Goal: Task Accomplishment & Management: Manage account settings

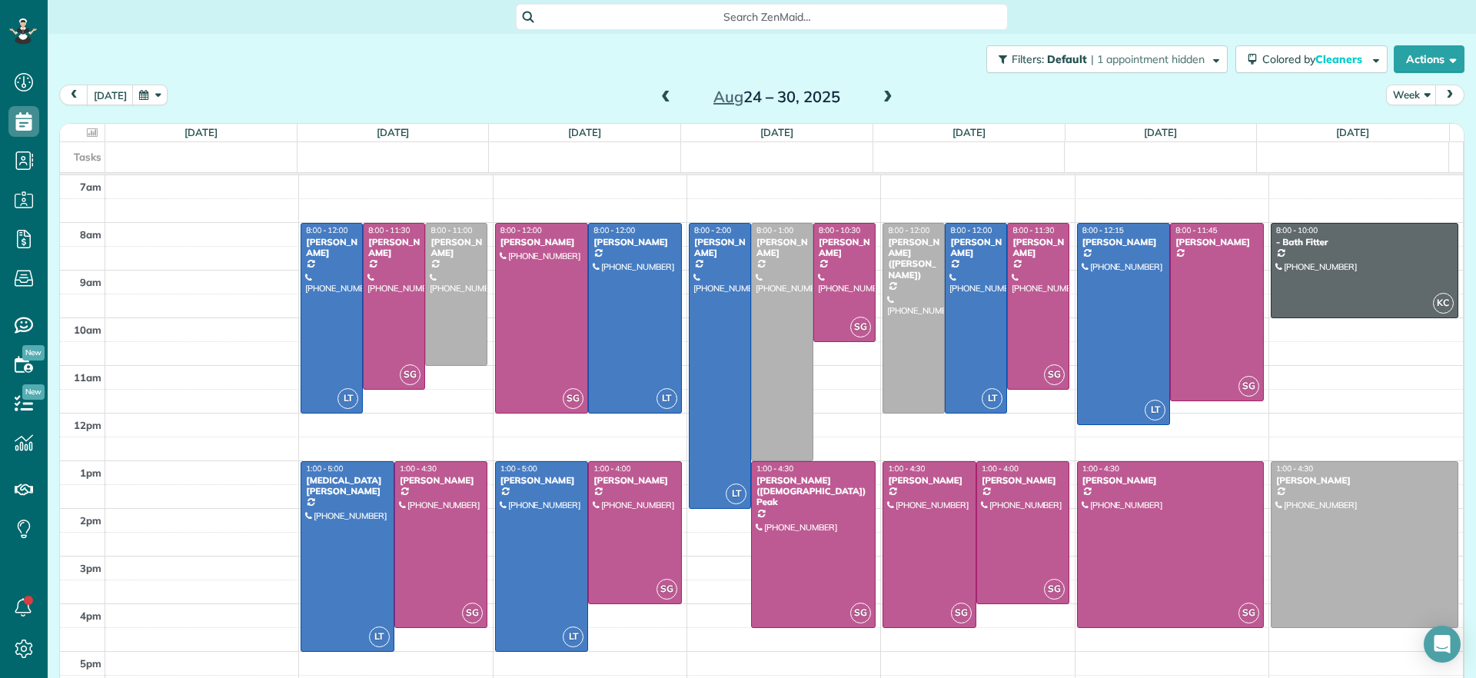
scroll to position [7, 7]
click at [657, 98] on span at bounding box center [665, 98] width 17 height 14
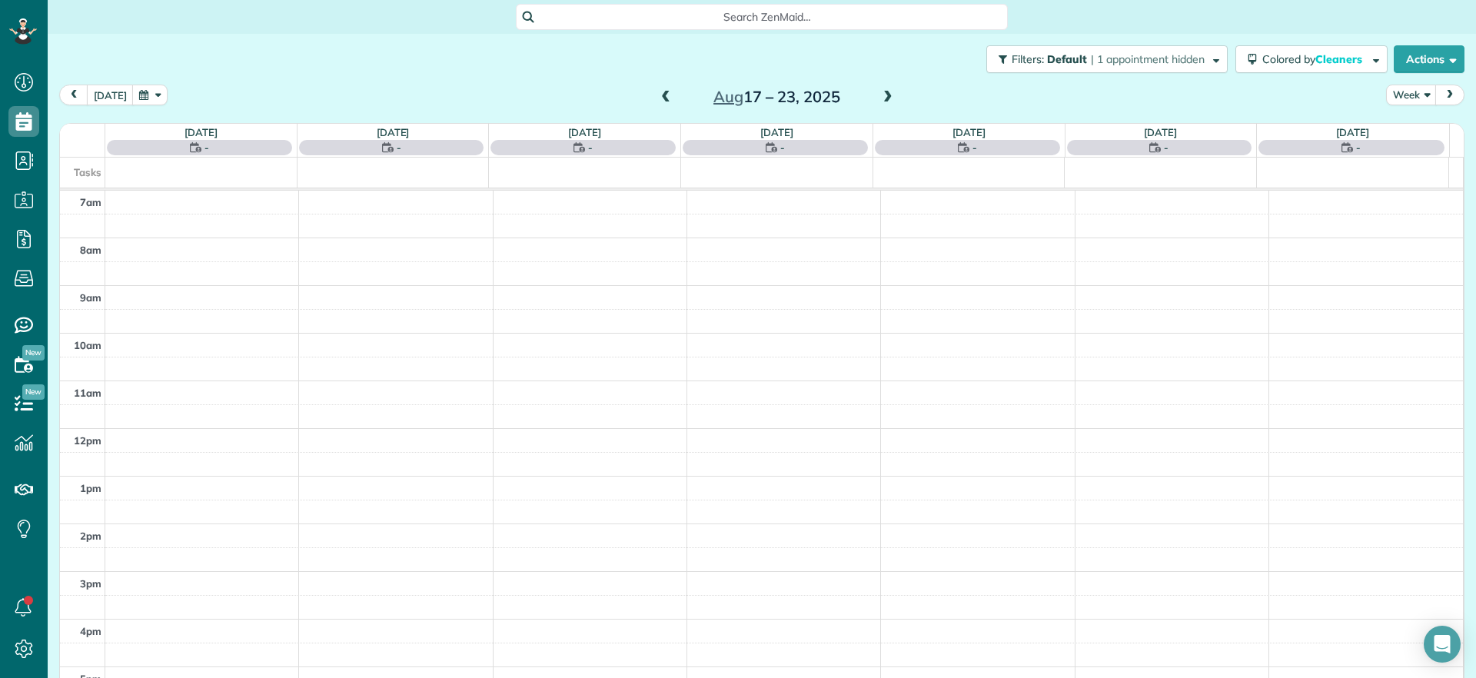
click at [657, 98] on span at bounding box center [665, 98] width 17 height 14
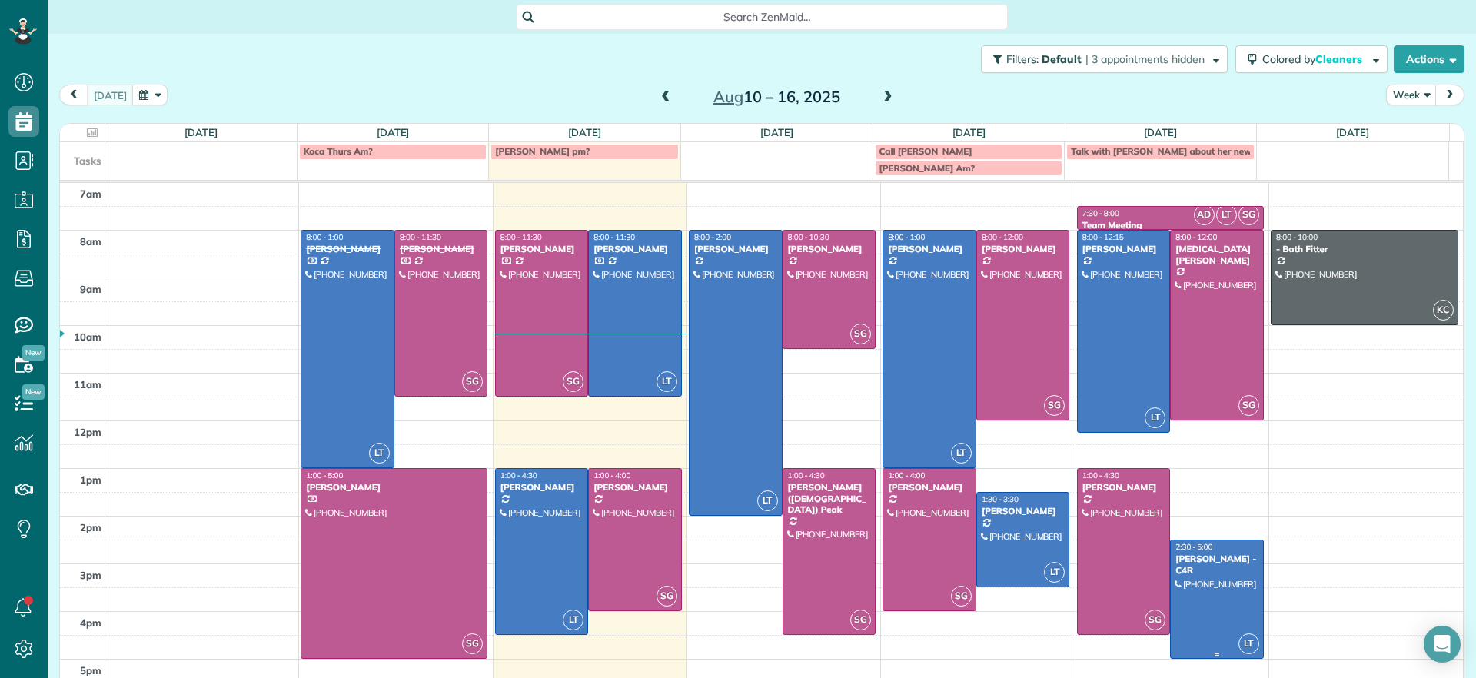
click at [1181, 573] on div "[PERSON_NAME] - C4R" at bounding box center [1217, 565] width 85 height 22
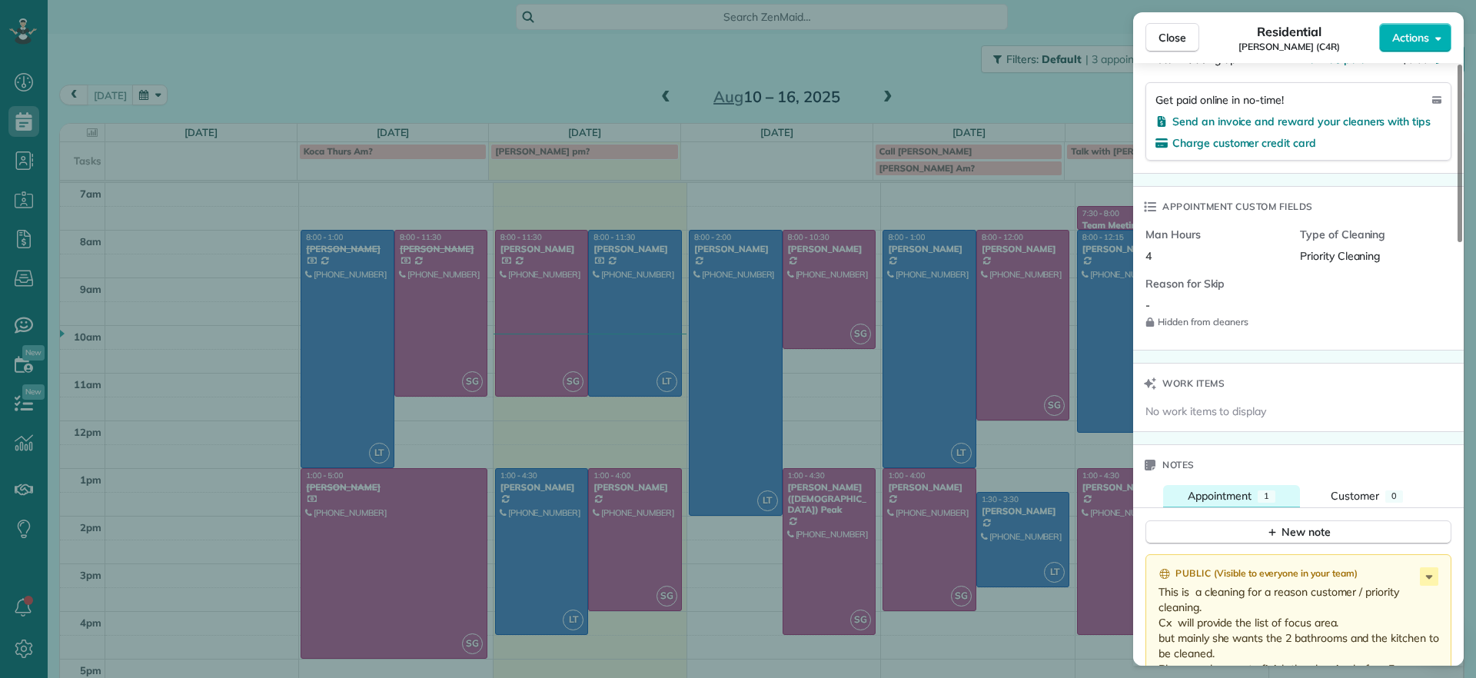
scroll to position [1064, 0]
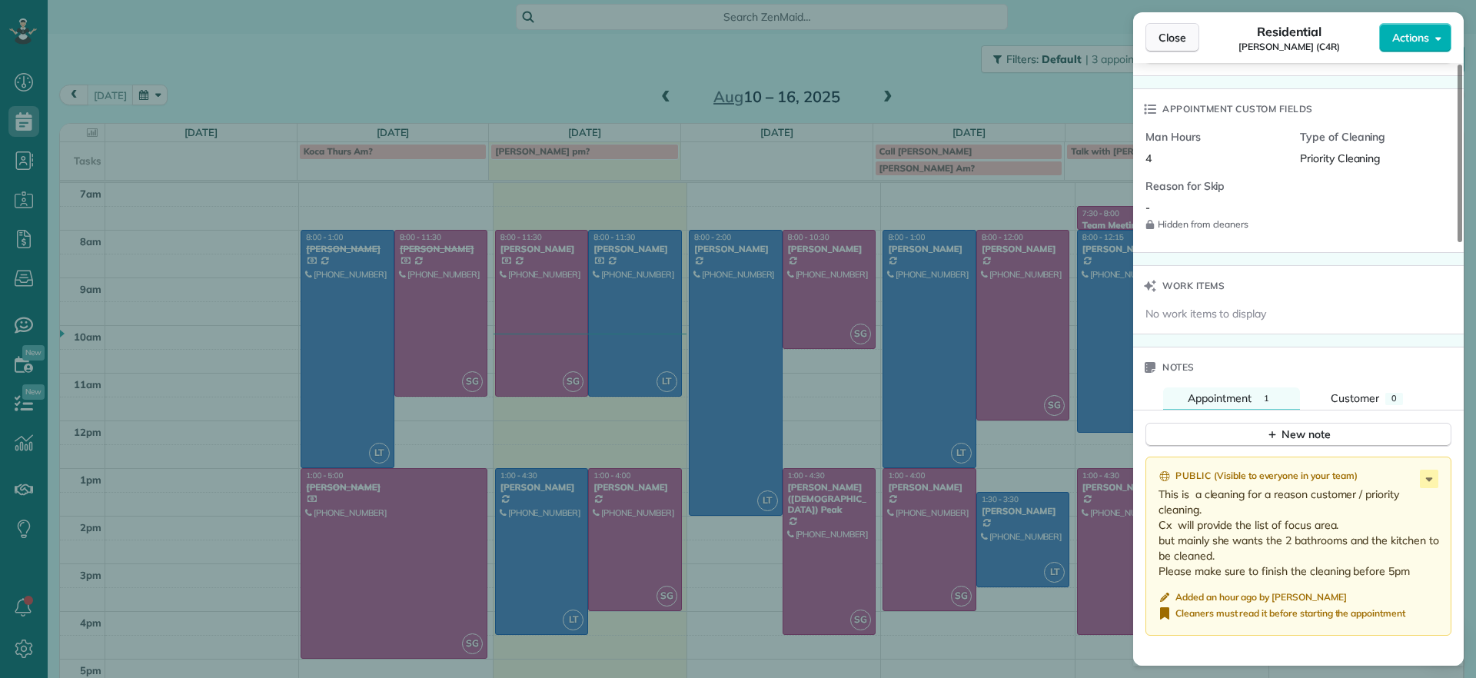
click at [1175, 42] on span "Close" at bounding box center [1173, 37] width 28 height 15
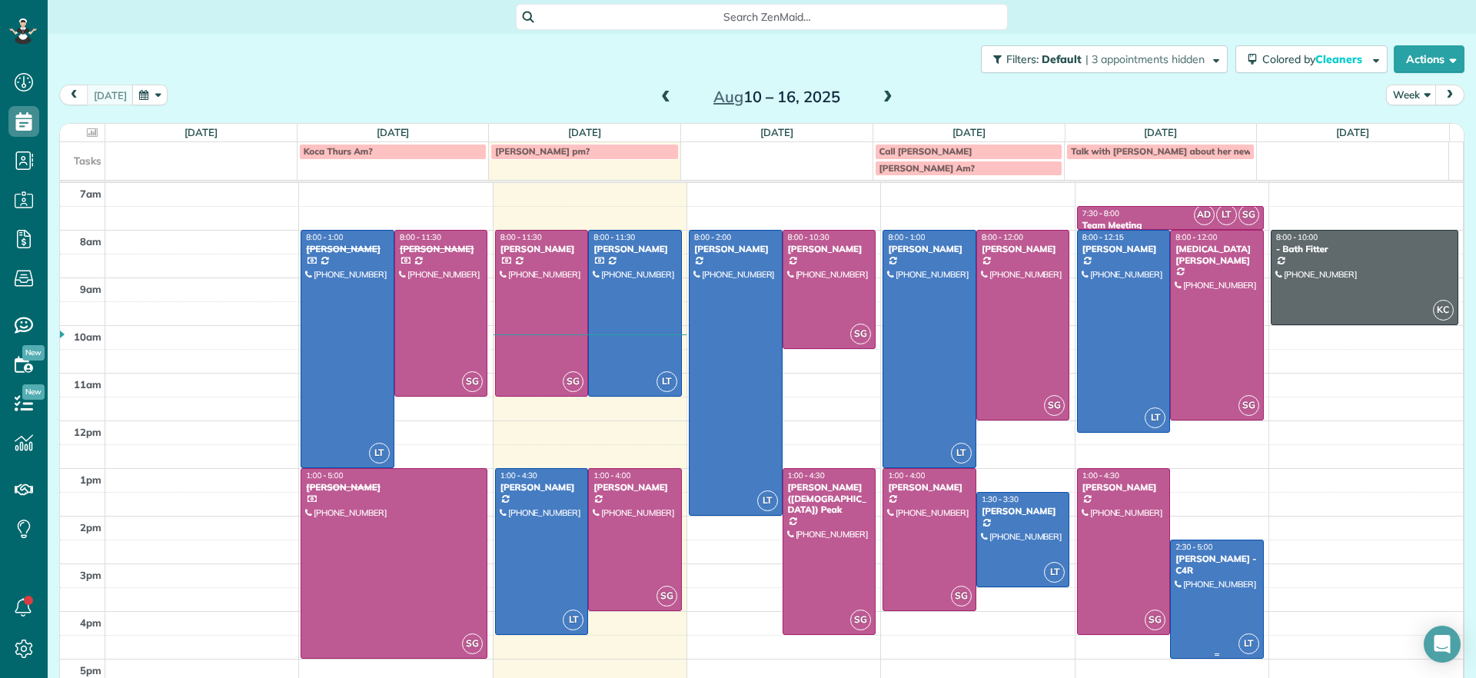
click at [1171, 636] on div at bounding box center [1217, 600] width 92 height 118
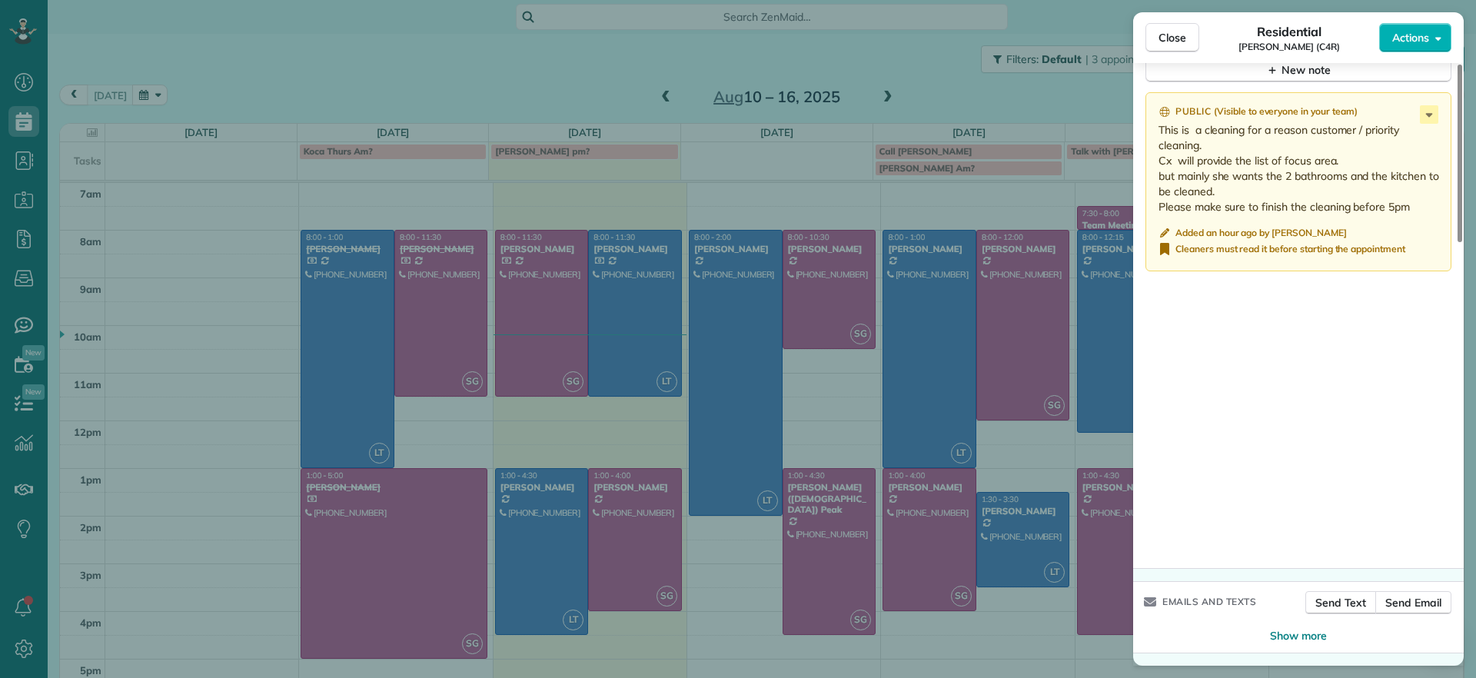
scroll to position [1137, 0]
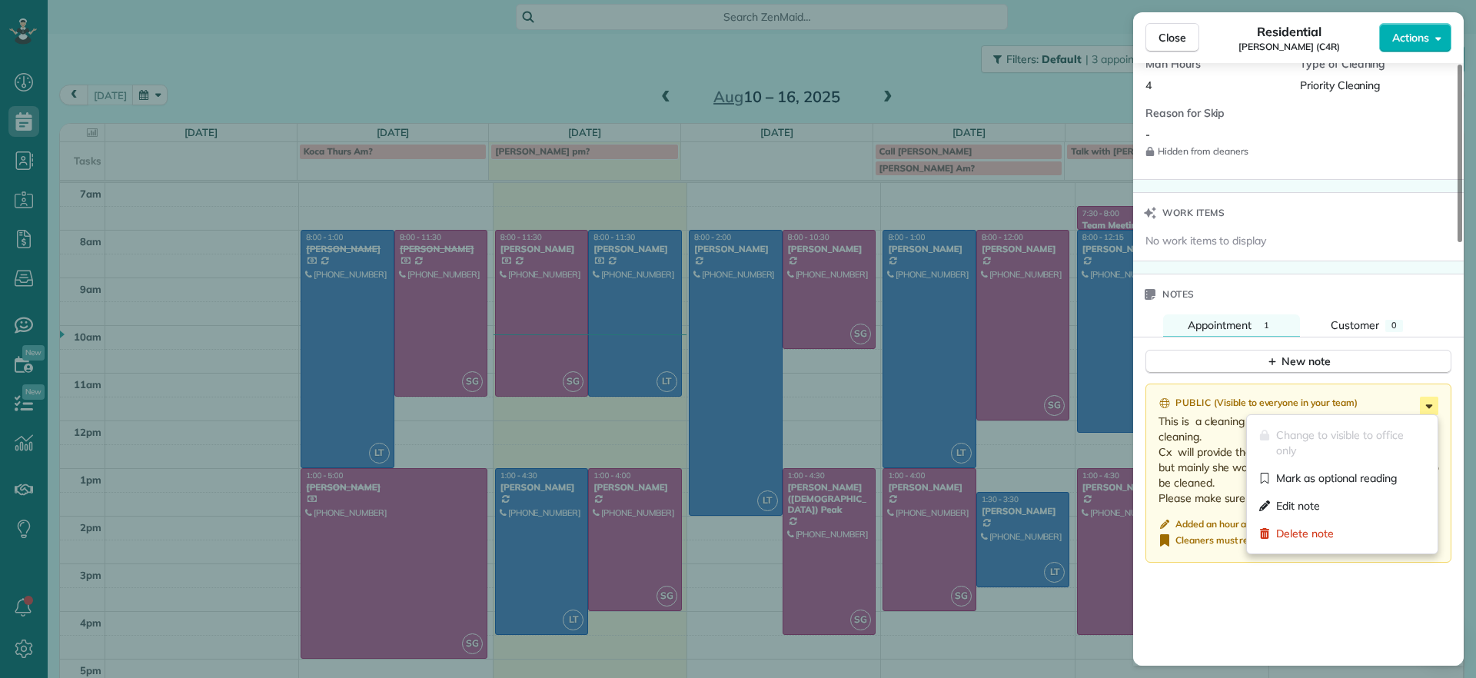
click at [1428, 409] on icon at bounding box center [1429, 406] width 18 height 18
click at [1314, 504] on span "Edit note" at bounding box center [1298, 505] width 44 height 15
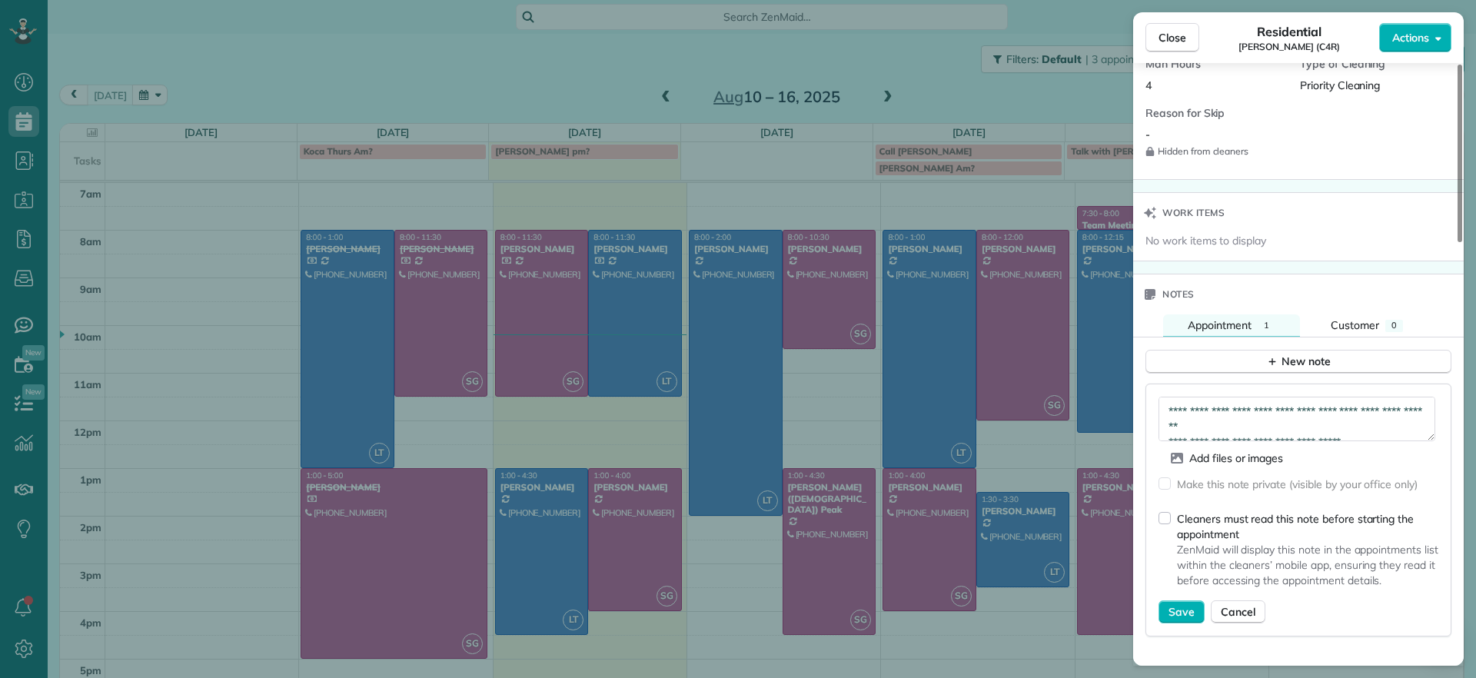
scroll to position [77, 0]
click at [1248, 433] on textarea "**********" at bounding box center [1297, 419] width 277 height 45
drag, startPoint x: 1203, startPoint y: 415, endPoint x: 1226, endPoint y: 432, distance: 28.0
click at [1226, 432] on textarea "**********" at bounding box center [1297, 419] width 277 height 45
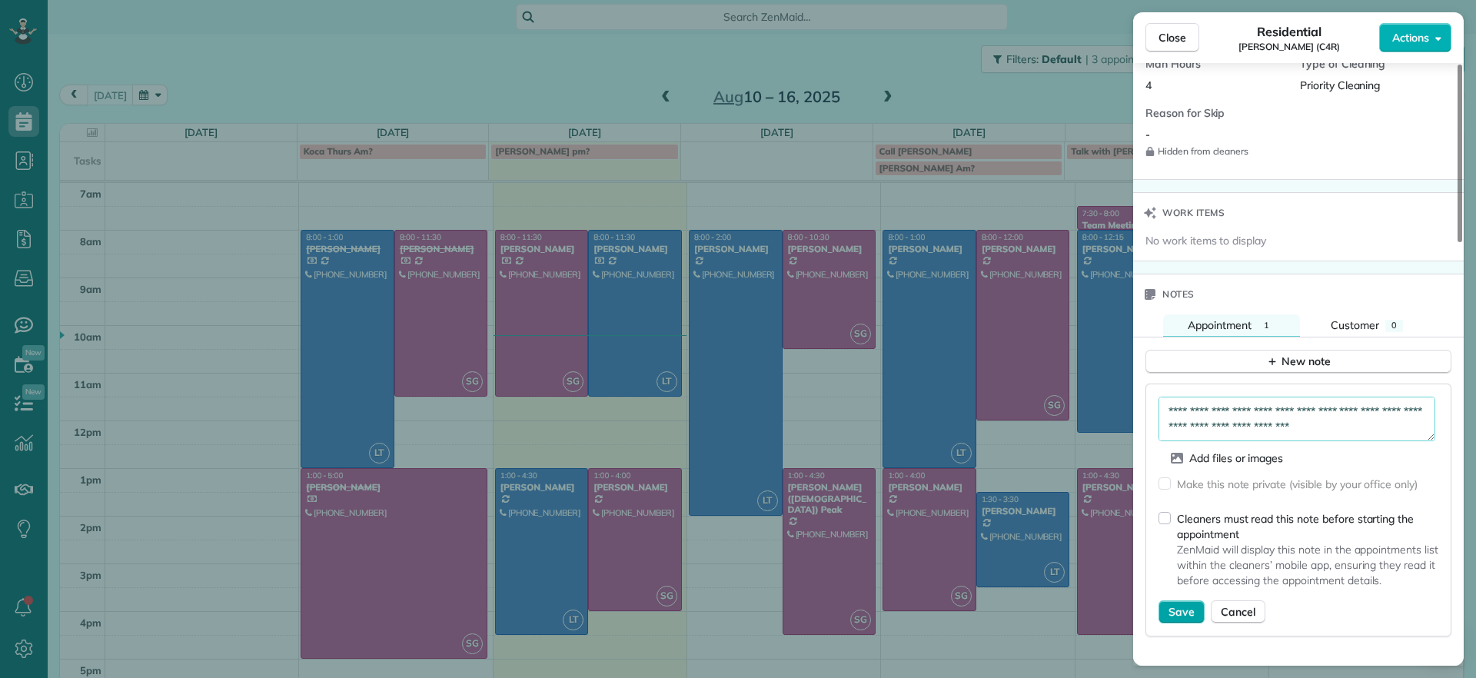
type textarea "**********"
click at [1189, 606] on span "Save" at bounding box center [1182, 611] width 26 height 15
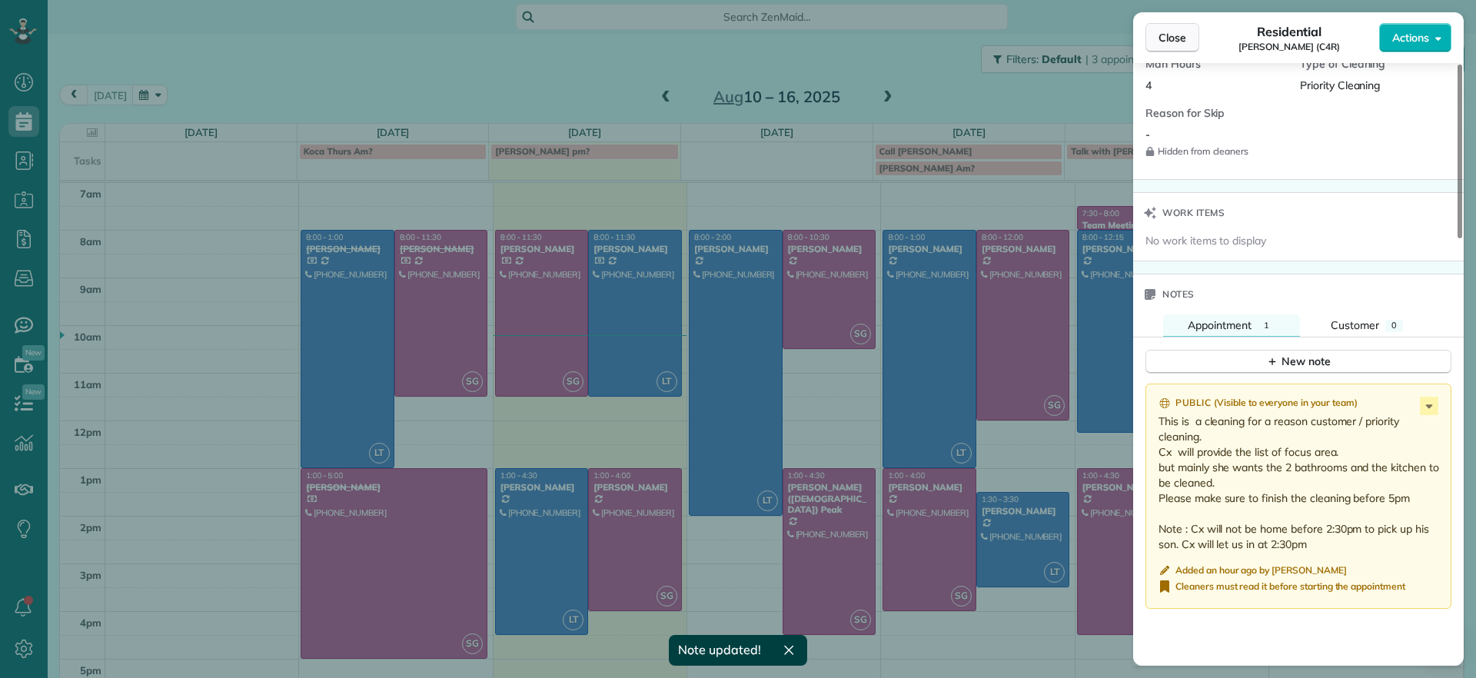
click at [1175, 35] on span "Close" at bounding box center [1173, 37] width 28 height 15
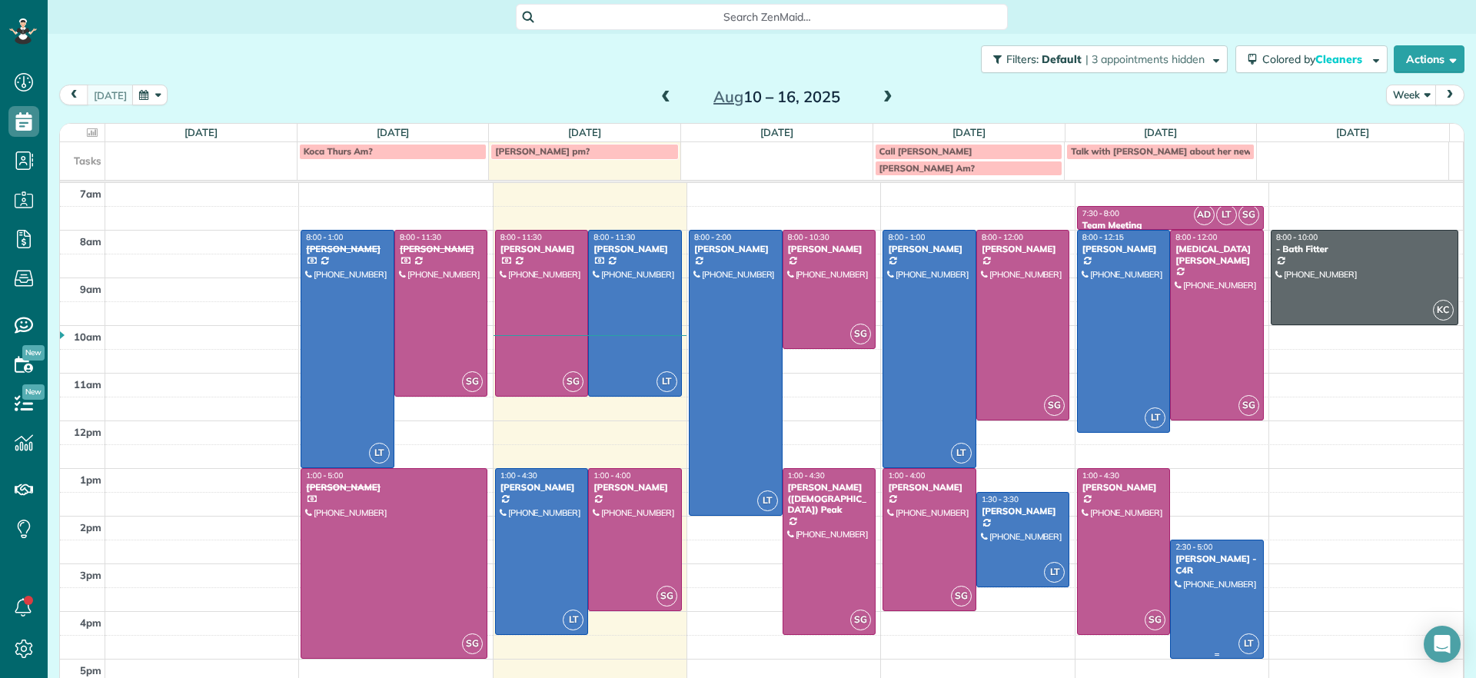
click at [1209, 597] on div at bounding box center [1217, 600] width 92 height 118
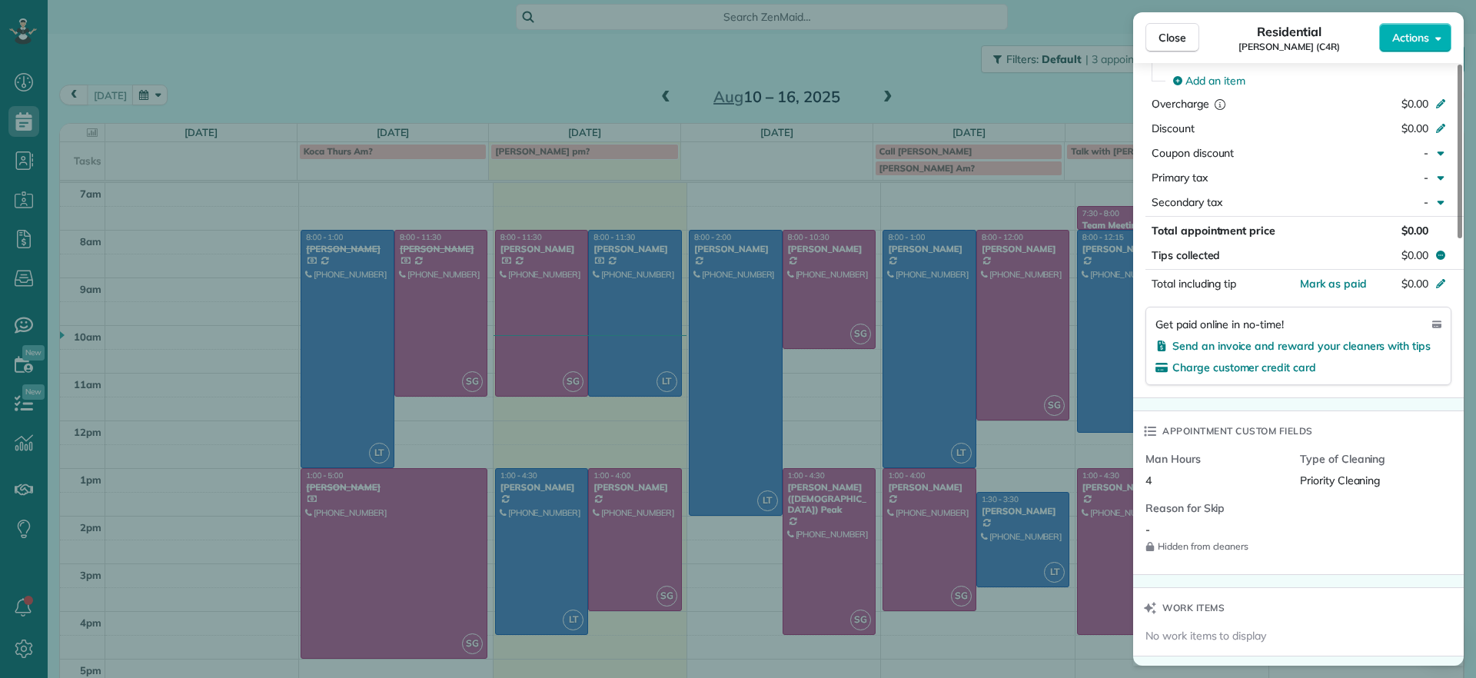
scroll to position [1153, 0]
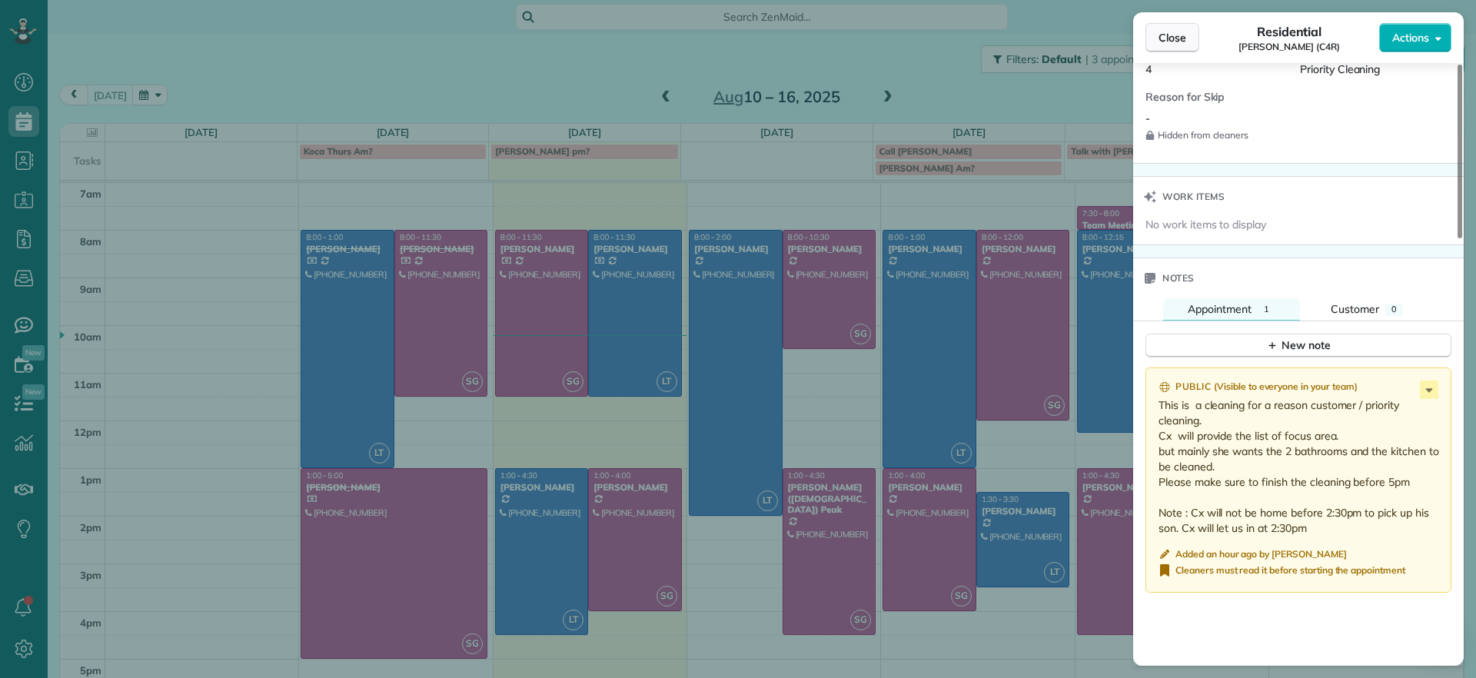
click at [1176, 34] on span "Close" at bounding box center [1173, 37] width 28 height 15
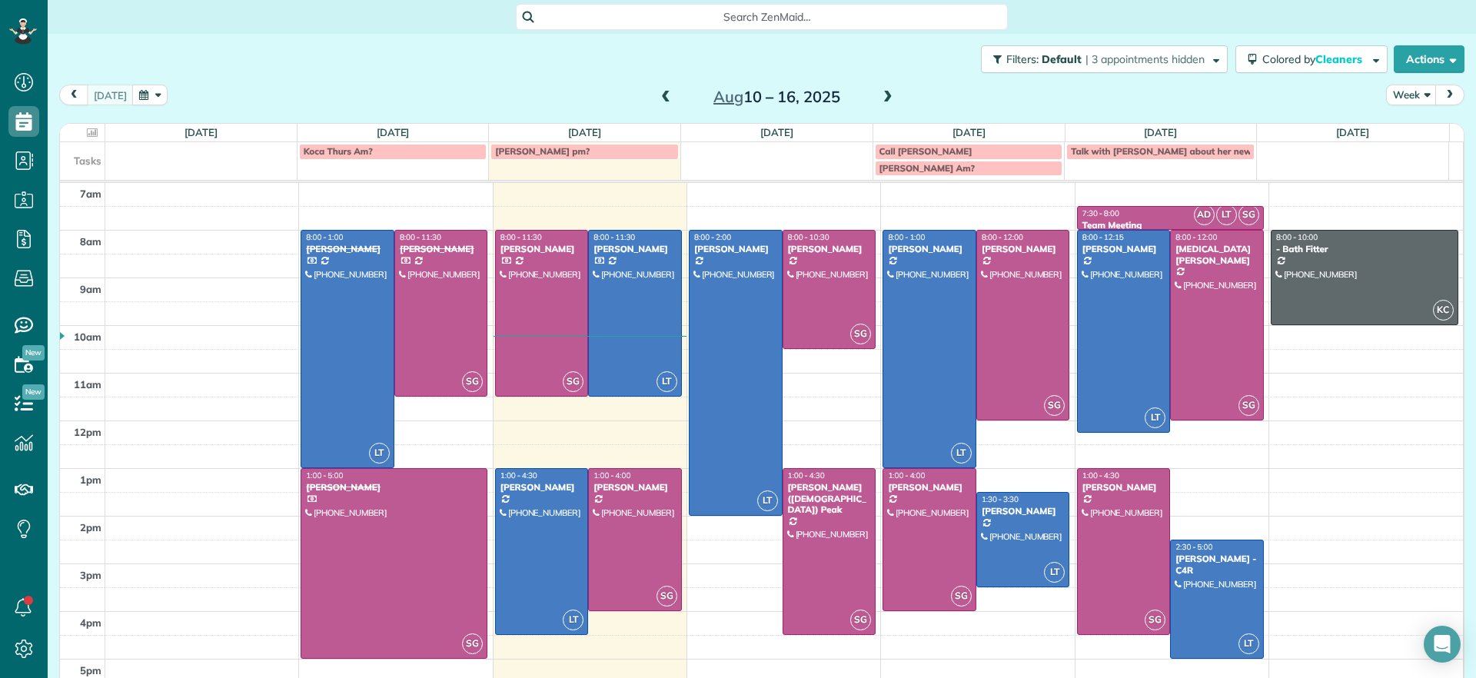
click at [882, 96] on span at bounding box center [888, 98] width 17 height 14
